Goal: Task Accomplishment & Management: Manage account settings

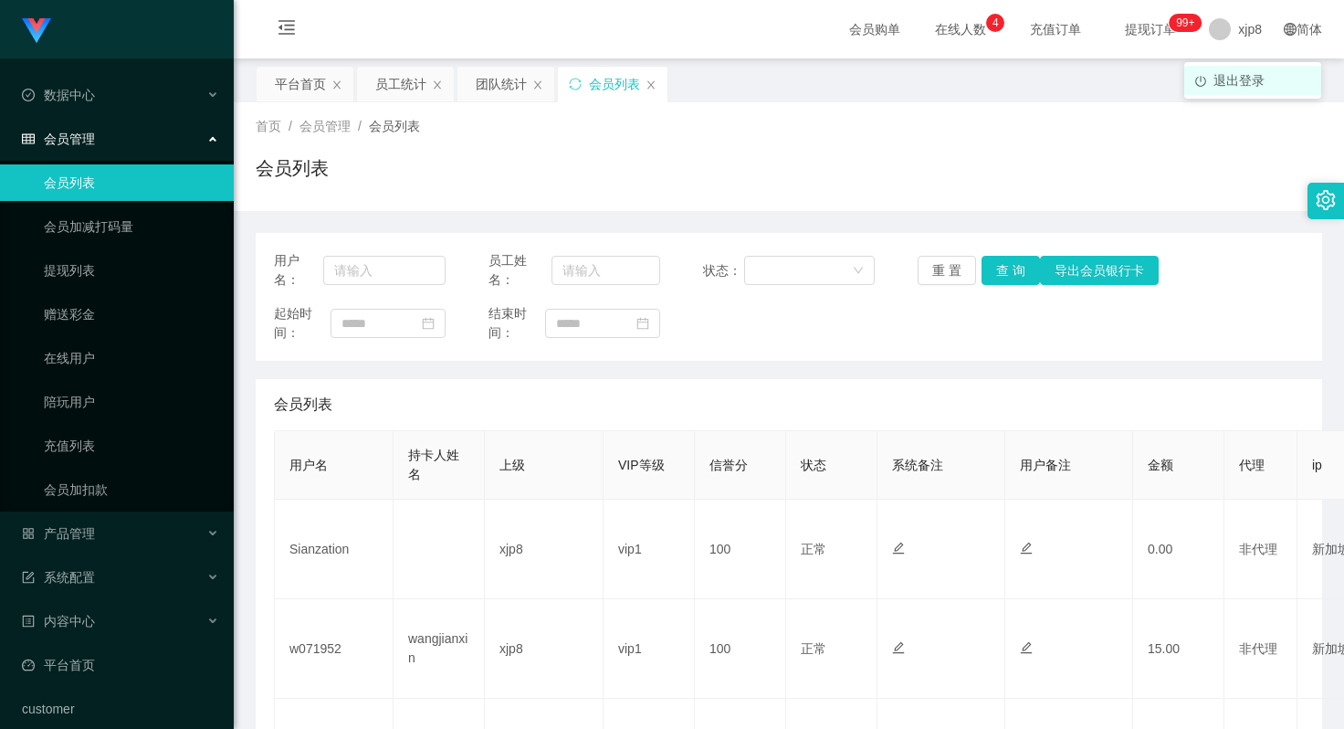
click at [1234, 78] on span "退出登录" at bounding box center [1239, 80] width 51 height 15
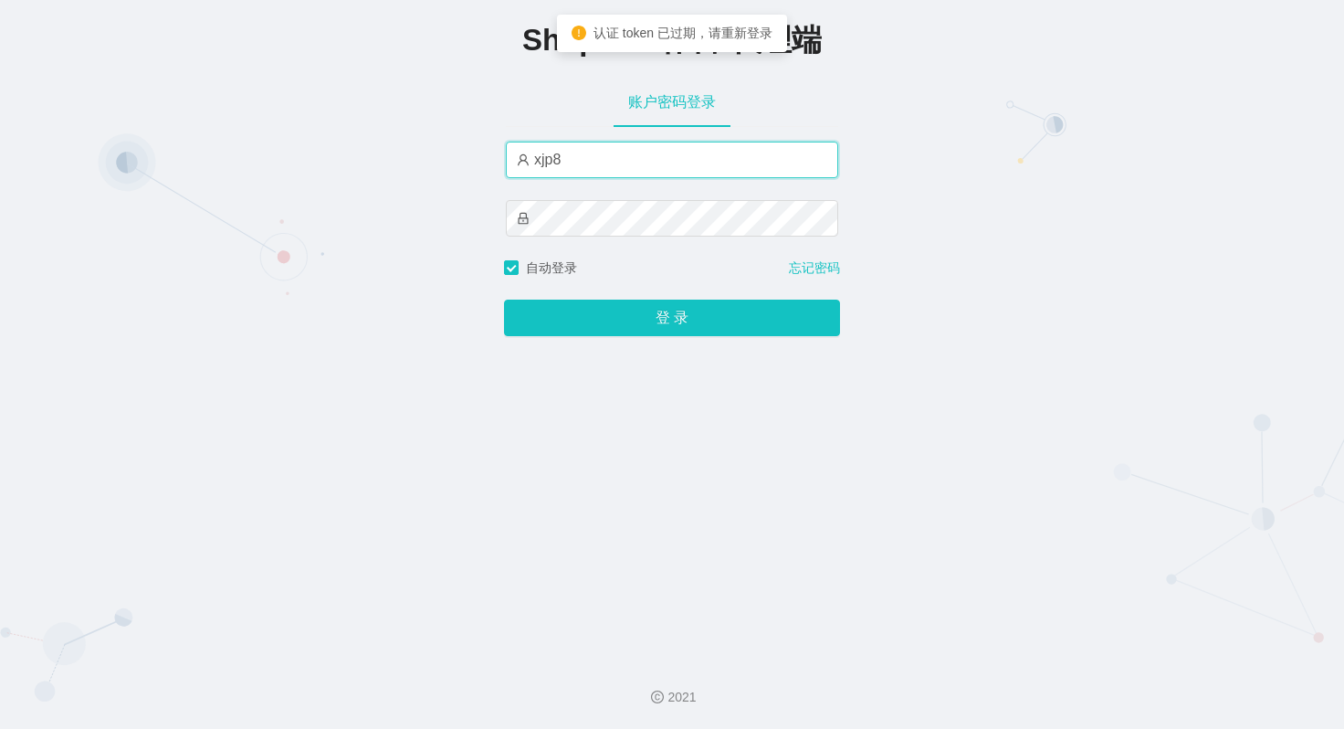
click at [591, 156] on input "xjp8" at bounding box center [672, 160] width 332 height 37
type input "xjp4"
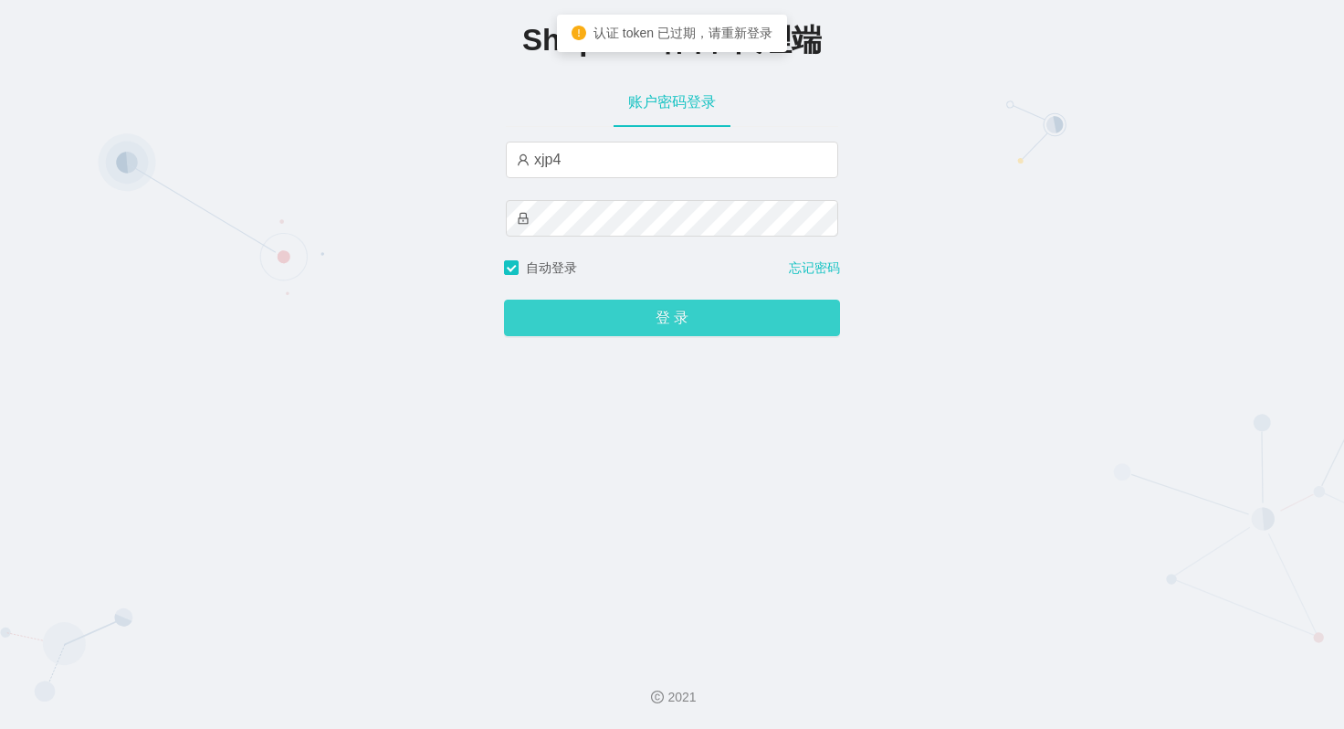
click at [682, 320] on button "登 录" at bounding box center [672, 318] width 336 height 37
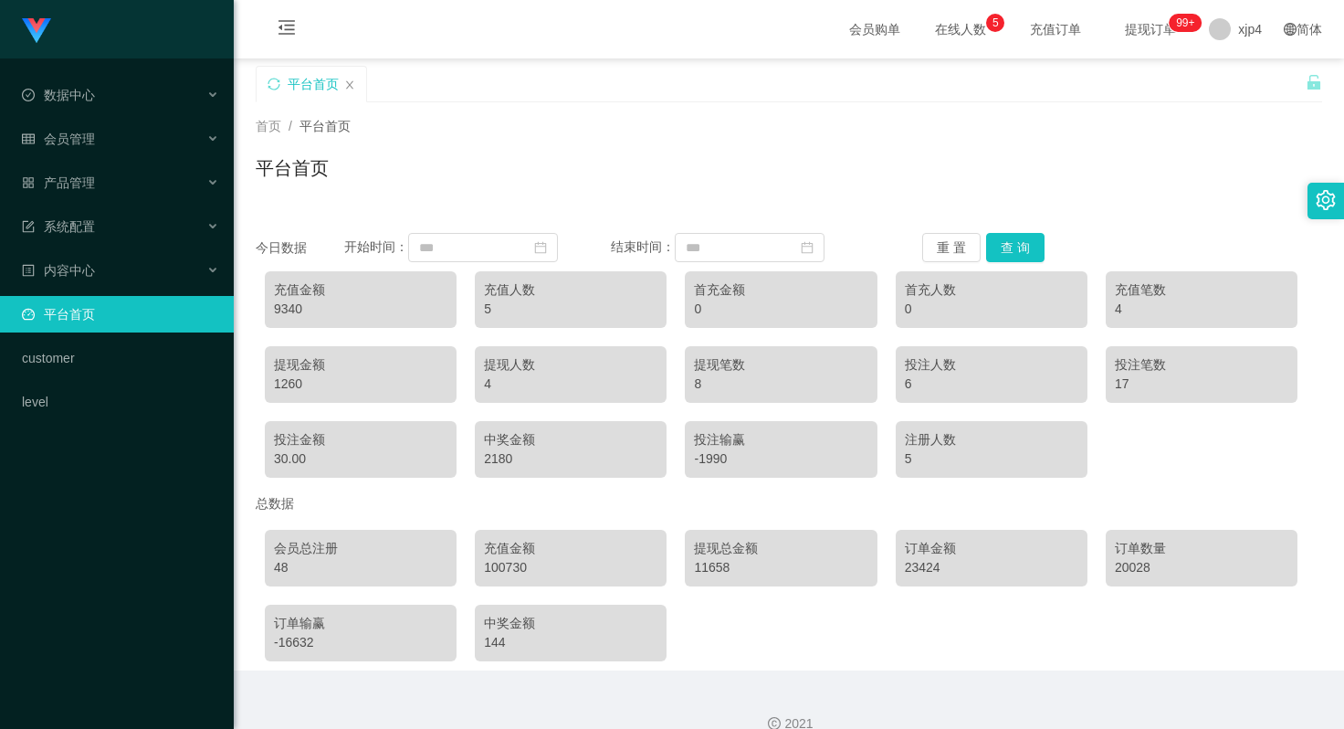
click at [707, 604] on div "会员总注册 48 充值金额 100730 提现总金额 11658 订单金额 23424 订单数量 20028 订单输赢 -16632 中奖金额 144" at bounding box center [789, 596] width 1067 height 150
click at [505, 567] on div "100730" at bounding box center [571, 567] width 174 height 19
click at [500, 567] on div "100730" at bounding box center [571, 567] width 174 height 19
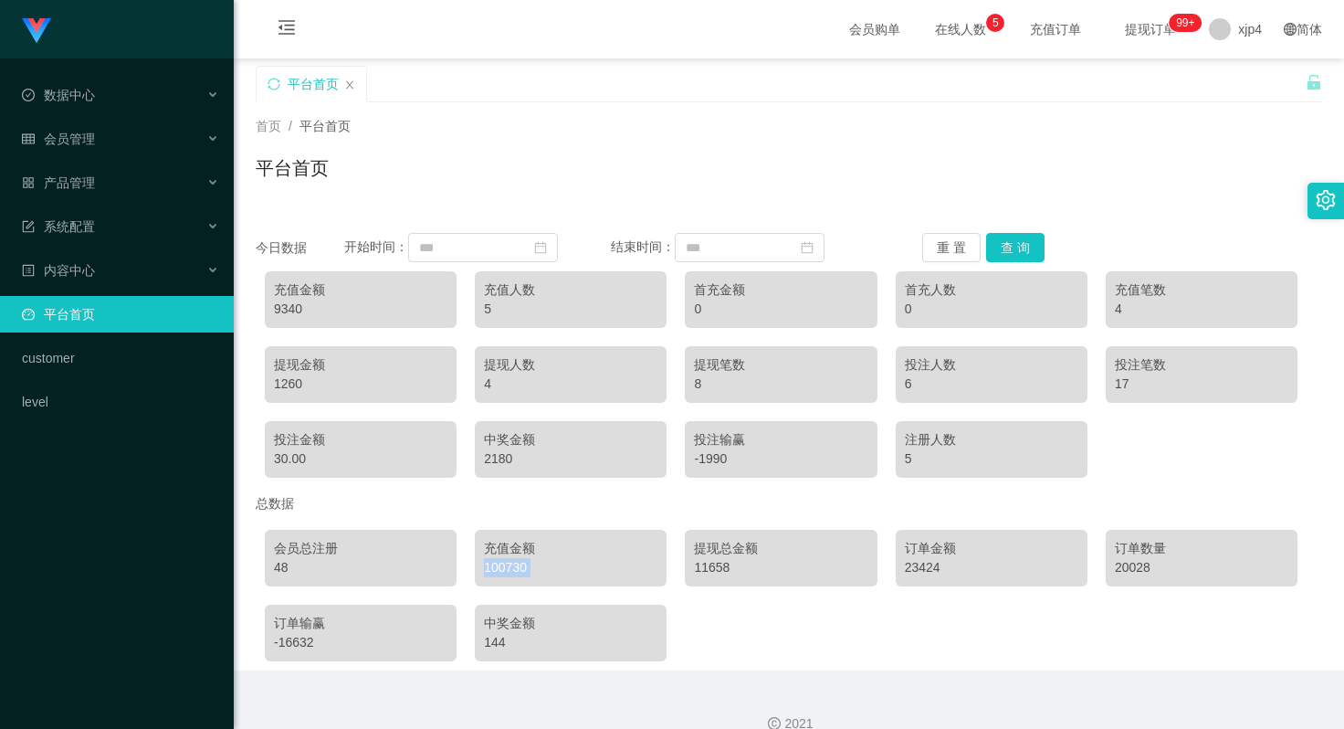
click at [500, 567] on div "100730" at bounding box center [571, 567] width 174 height 19
click at [511, 568] on div "100730" at bounding box center [571, 567] width 174 height 19
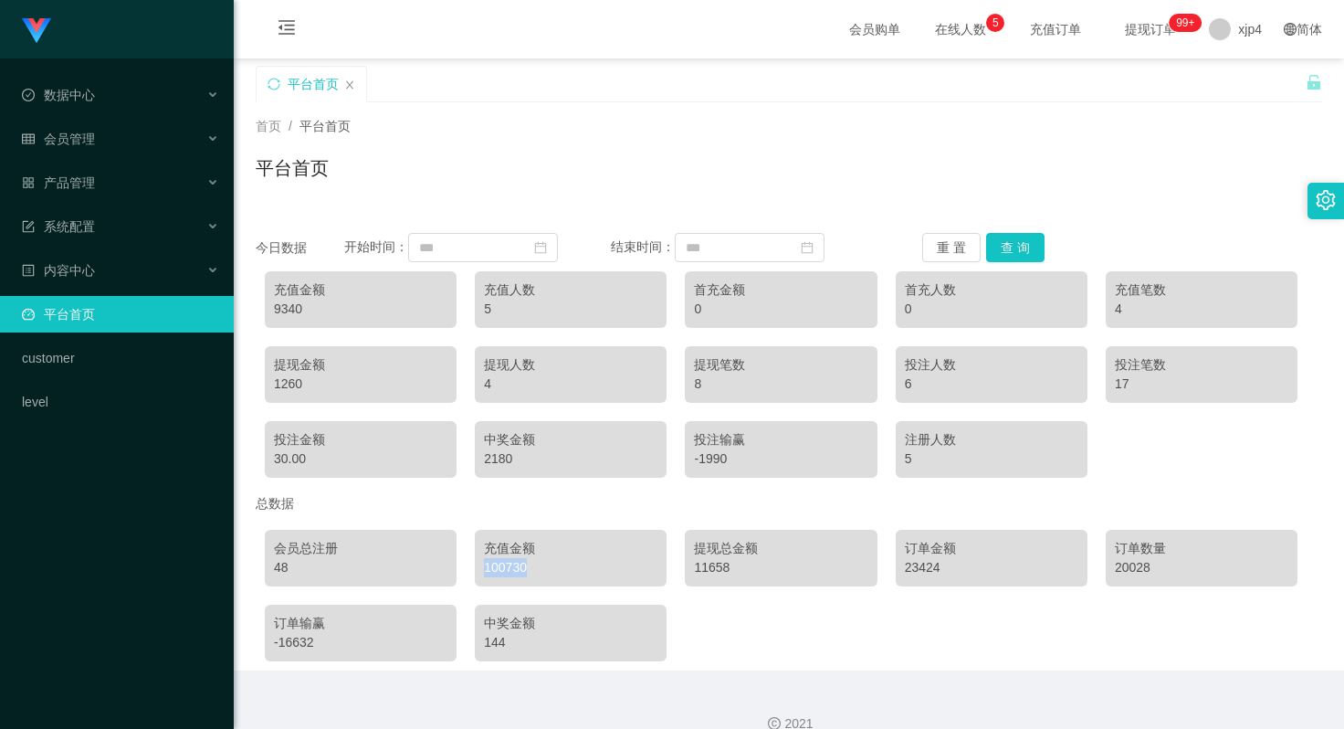
click at [511, 568] on div "100730" at bounding box center [571, 567] width 174 height 19
click at [501, 568] on div "100730" at bounding box center [571, 567] width 174 height 19
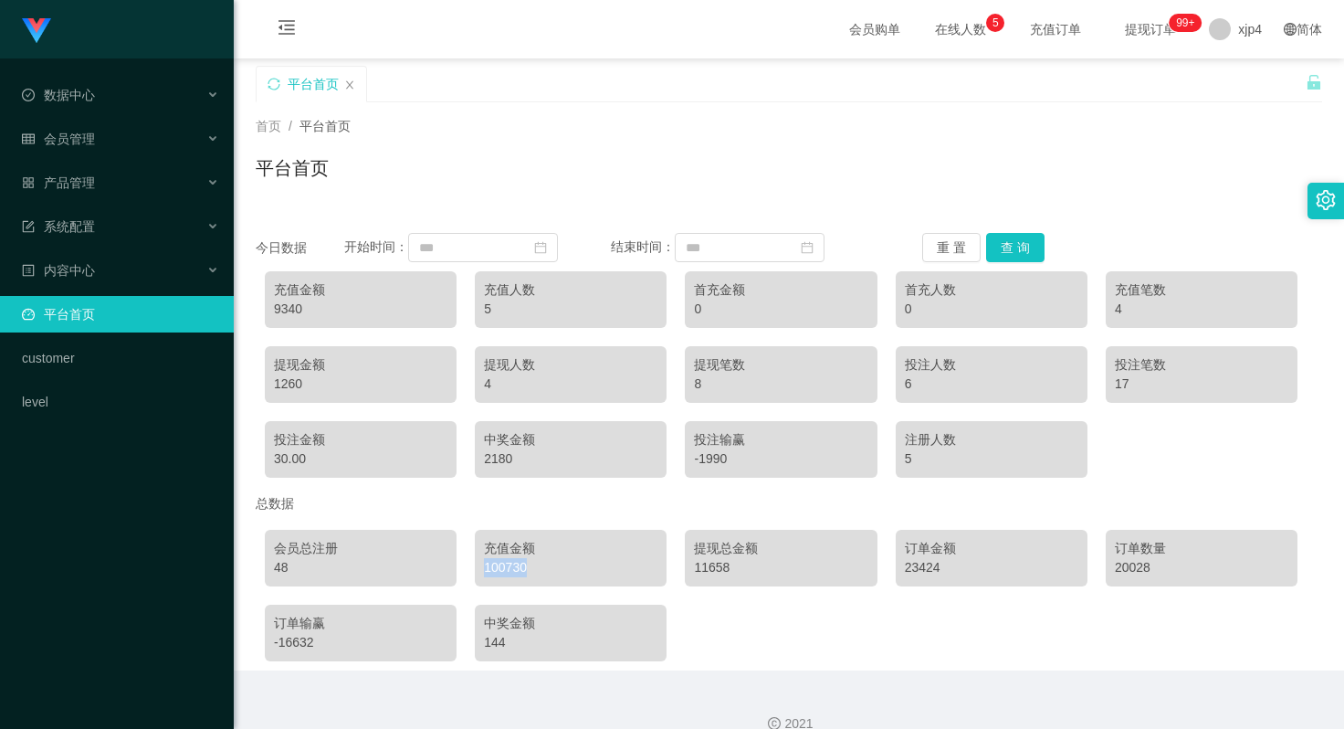
click at [501, 568] on div "100730" at bounding box center [571, 567] width 174 height 19
click at [508, 563] on div "100730" at bounding box center [571, 567] width 174 height 19
click at [477, 573] on div "充值金额 100730" at bounding box center [571, 558] width 192 height 57
click at [504, 571] on div "100730" at bounding box center [571, 567] width 174 height 19
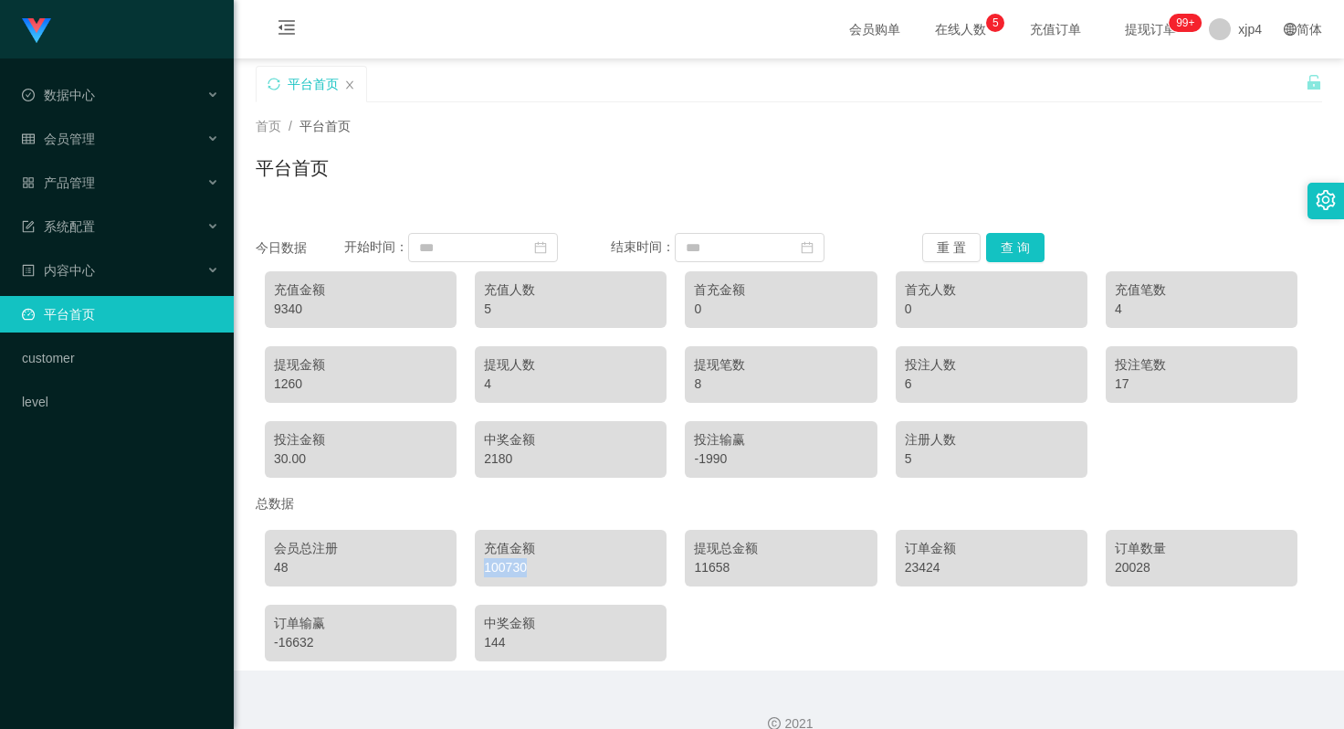
click at [504, 571] on div "100730" at bounding box center [571, 567] width 174 height 19
click at [519, 569] on div "100730" at bounding box center [571, 567] width 174 height 19
click at [1231, 79] on span "退出登录" at bounding box center [1239, 80] width 51 height 15
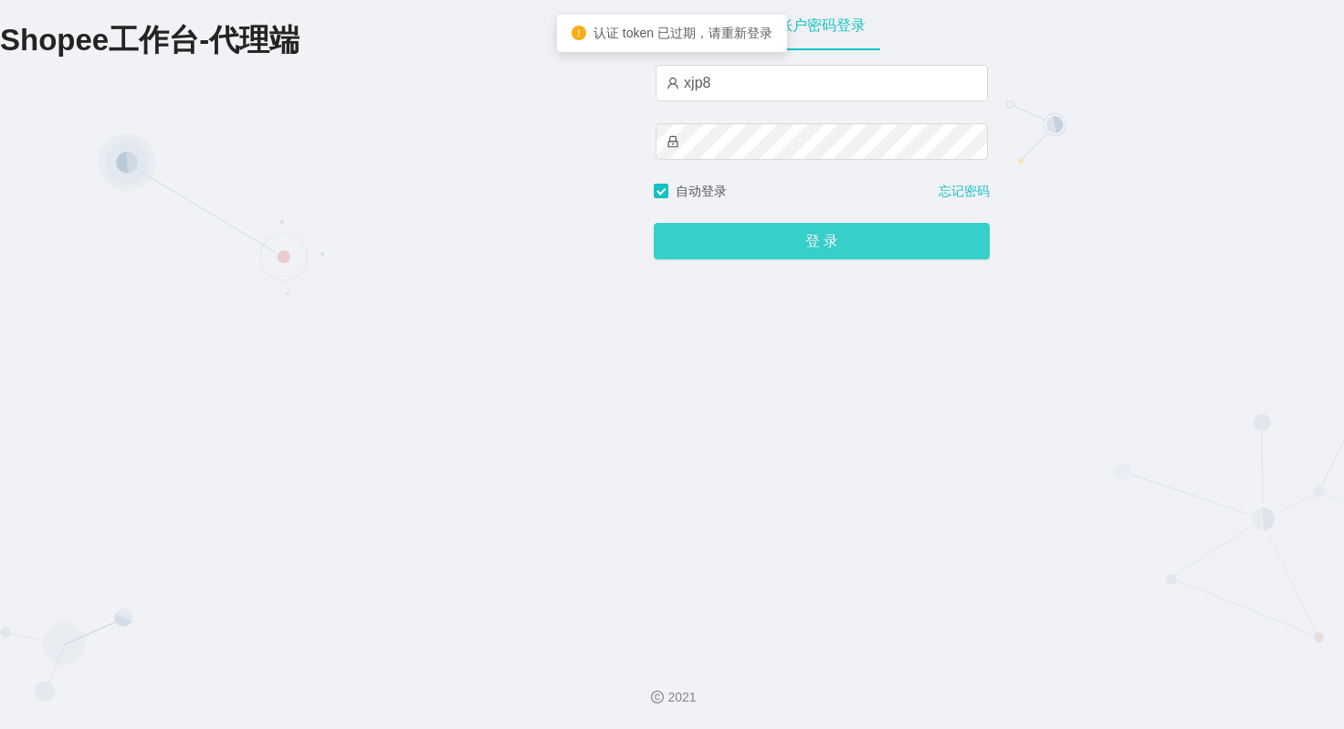
click at [759, 237] on button "登 录" at bounding box center [822, 241] width 336 height 37
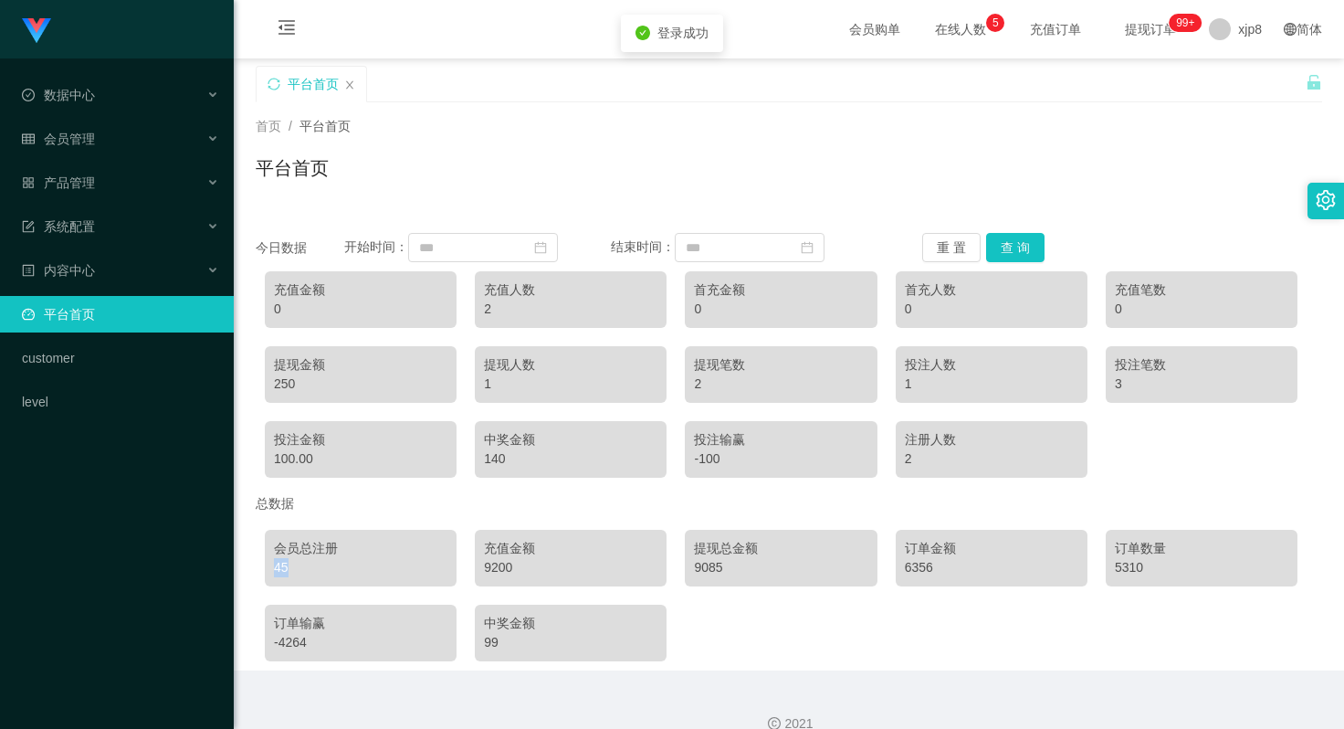
drag, startPoint x: 271, startPoint y: 574, endPoint x: 302, endPoint y: 572, distance: 31.1
click at [302, 572] on div "会员总注册 45" at bounding box center [361, 558] width 192 height 57
